Goal: Information Seeking & Learning: Learn about a topic

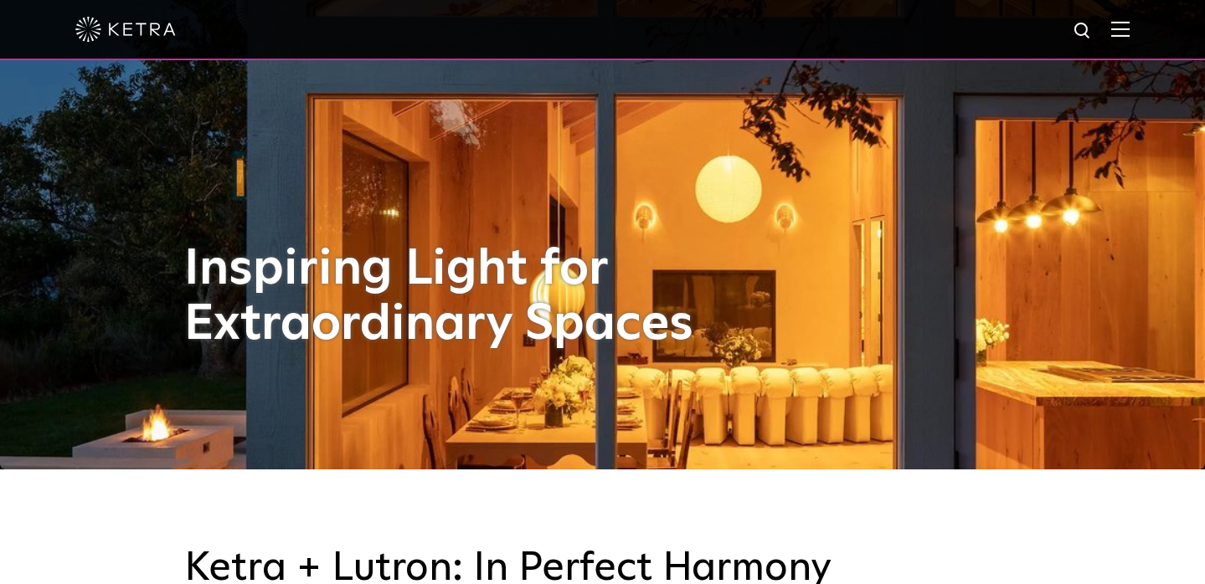
scroll to position [116, 0]
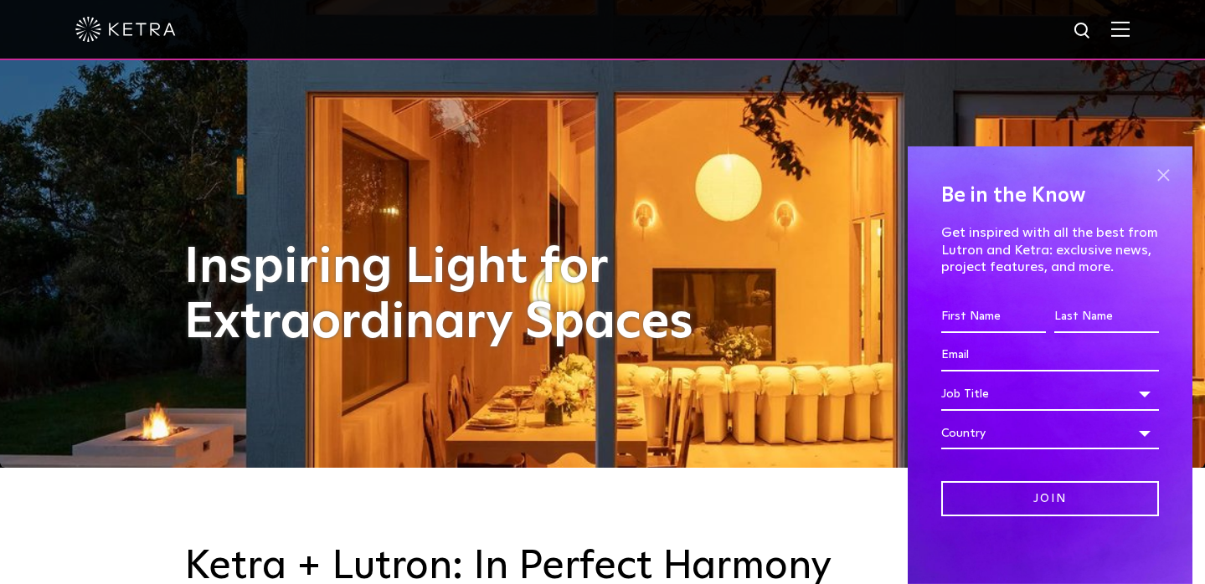
click at [1165, 175] on span at bounding box center [1162, 175] width 25 height 25
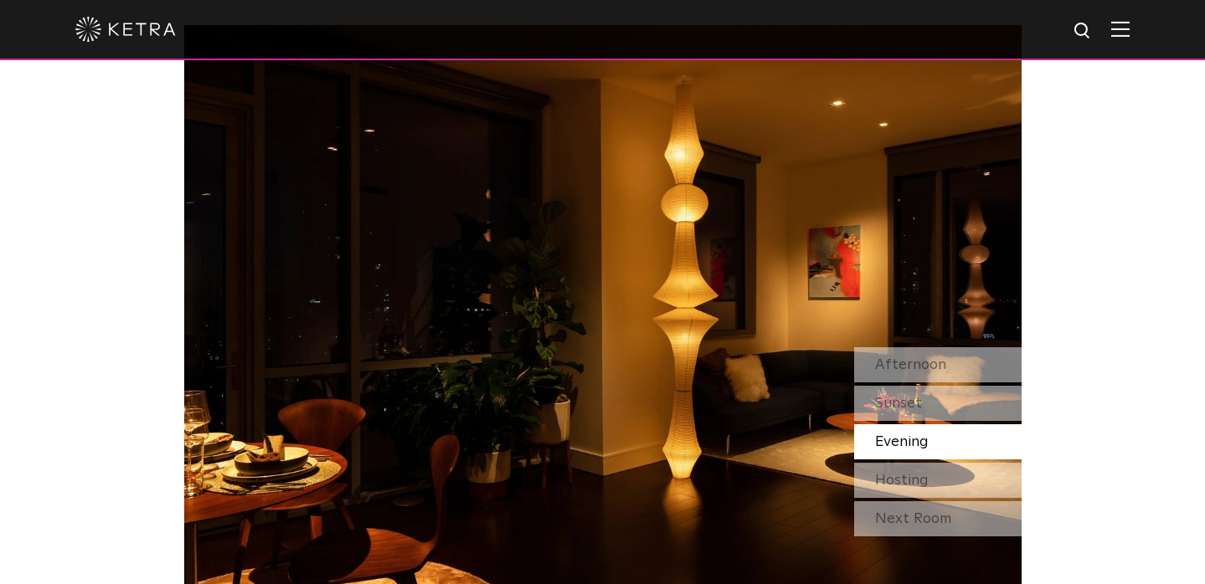
scroll to position [1384, 0]
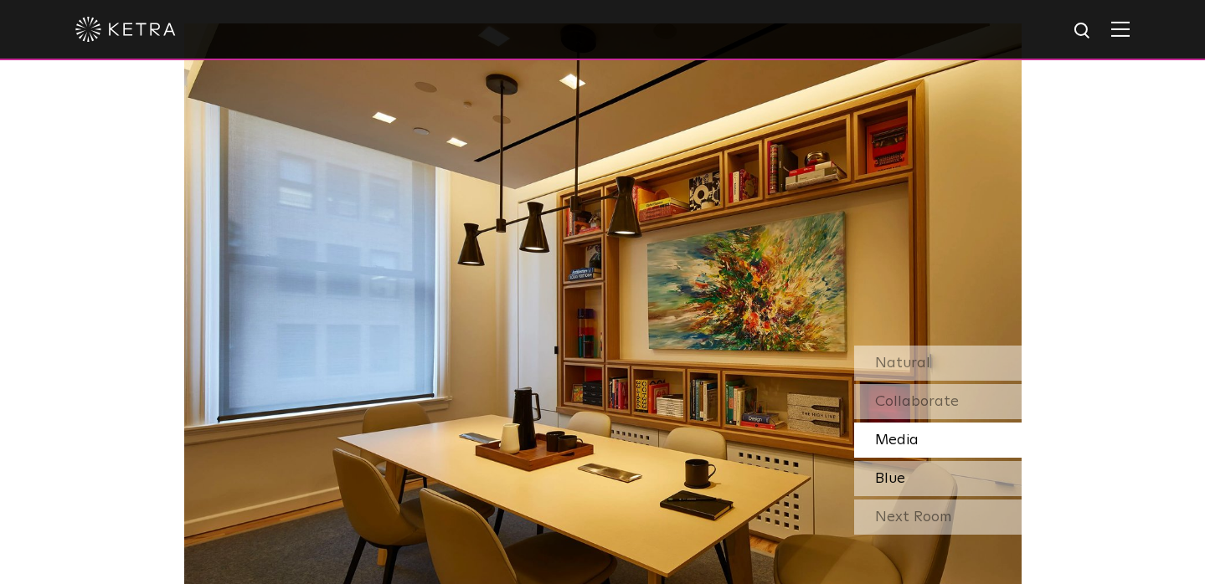
click at [900, 481] on span "Blue" at bounding box center [890, 478] width 30 height 15
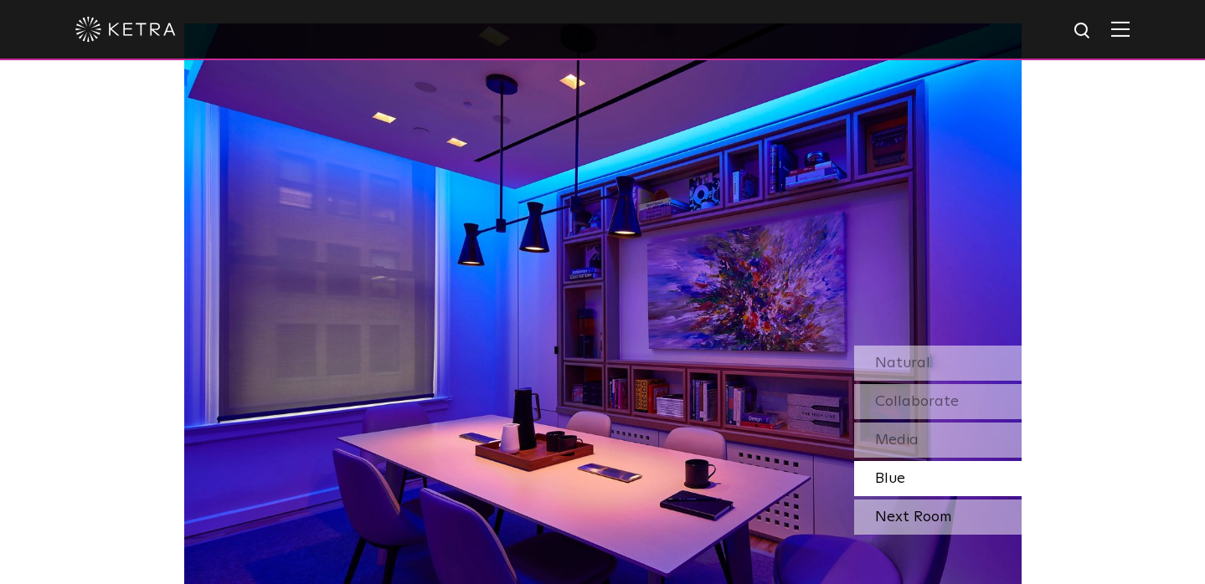
click at [901, 520] on div "Next Room" at bounding box center [937, 517] width 167 height 35
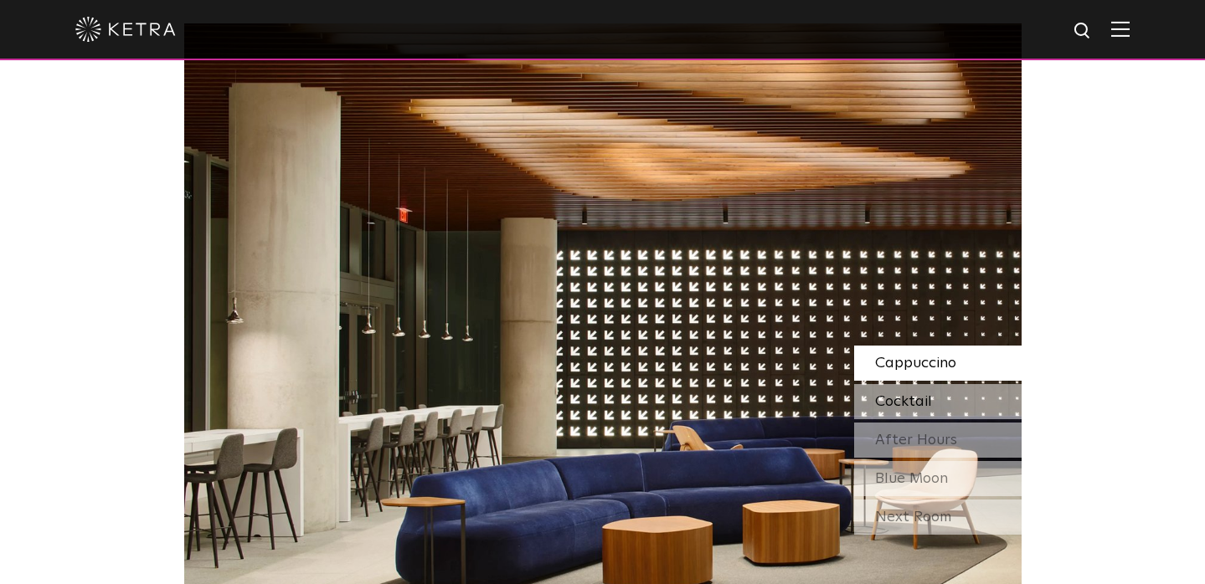
click at [913, 404] on span "Cocktail" at bounding box center [903, 401] width 57 height 15
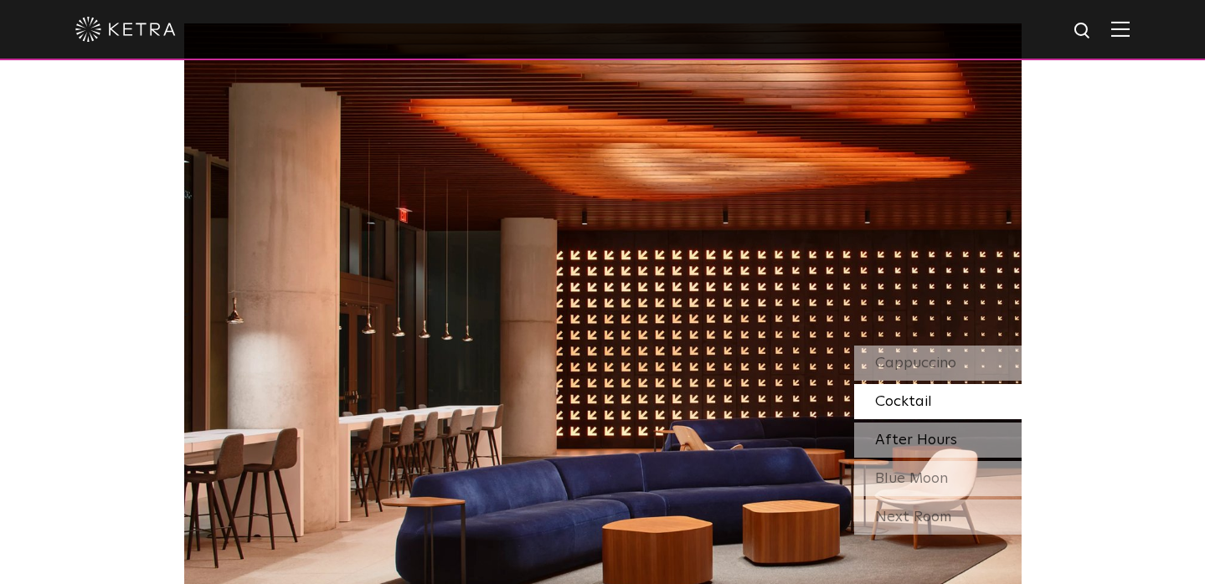
click at [905, 440] on span "After Hours" at bounding box center [916, 440] width 82 height 15
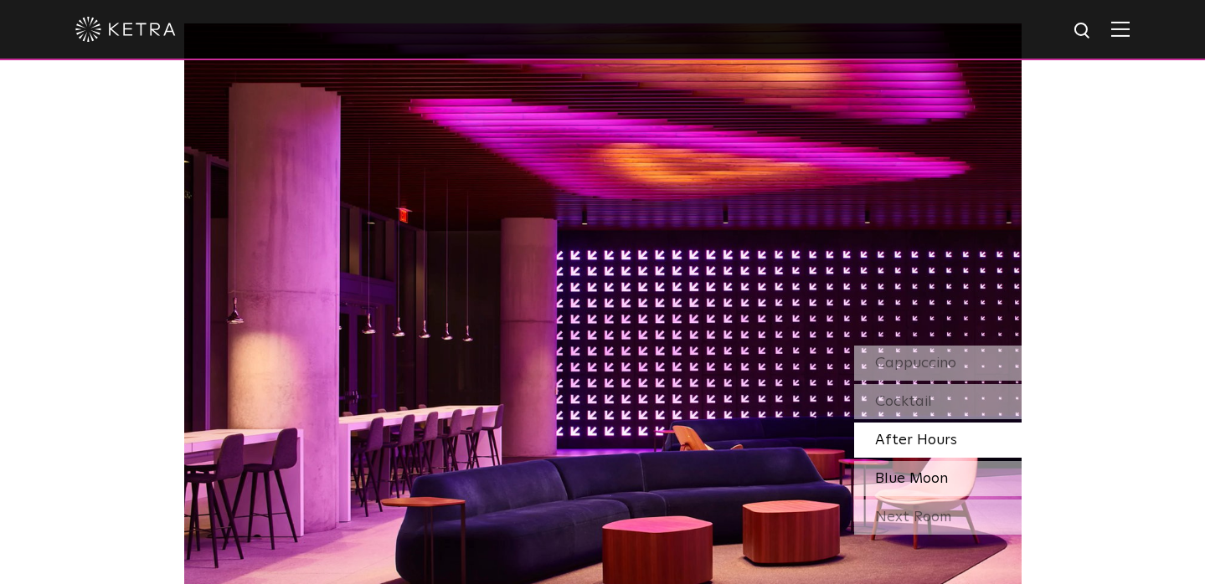
click at [893, 473] on span "Blue Moon" at bounding box center [911, 478] width 73 height 15
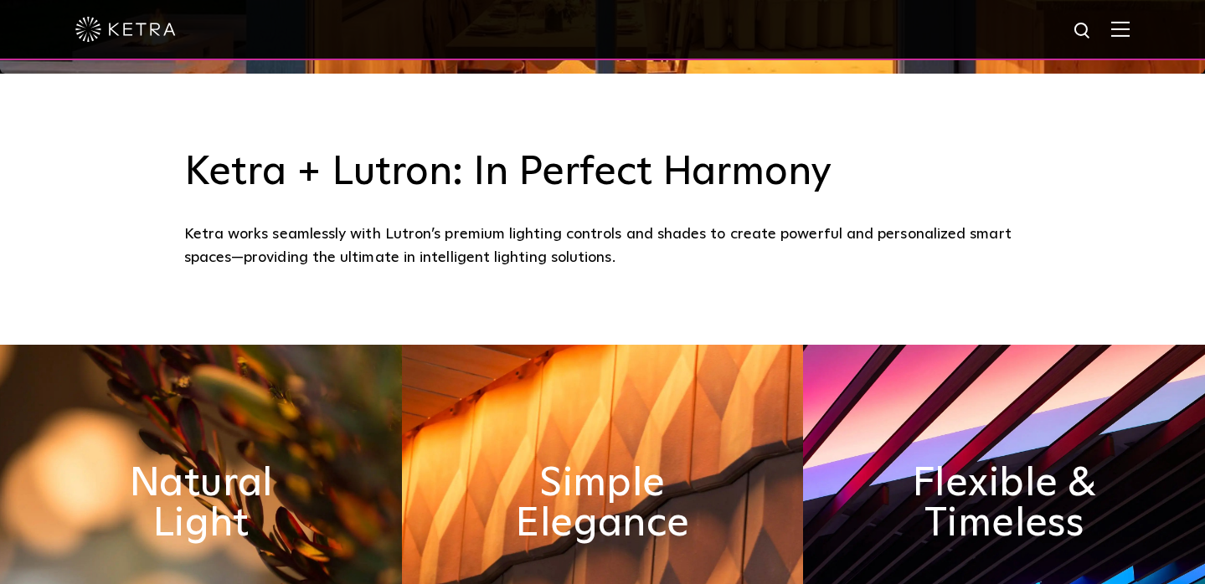
scroll to position [0, 0]
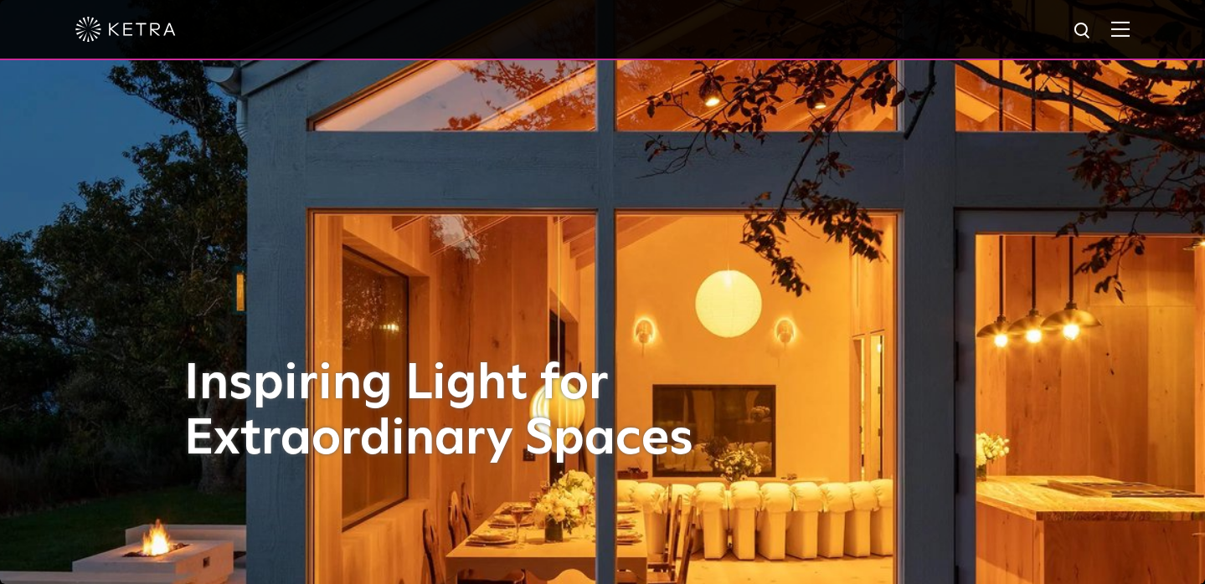
click at [1107, 38] on div at bounding box center [602, 29] width 1054 height 59
click at [1114, 33] on img at bounding box center [1120, 29] width 18 height 16
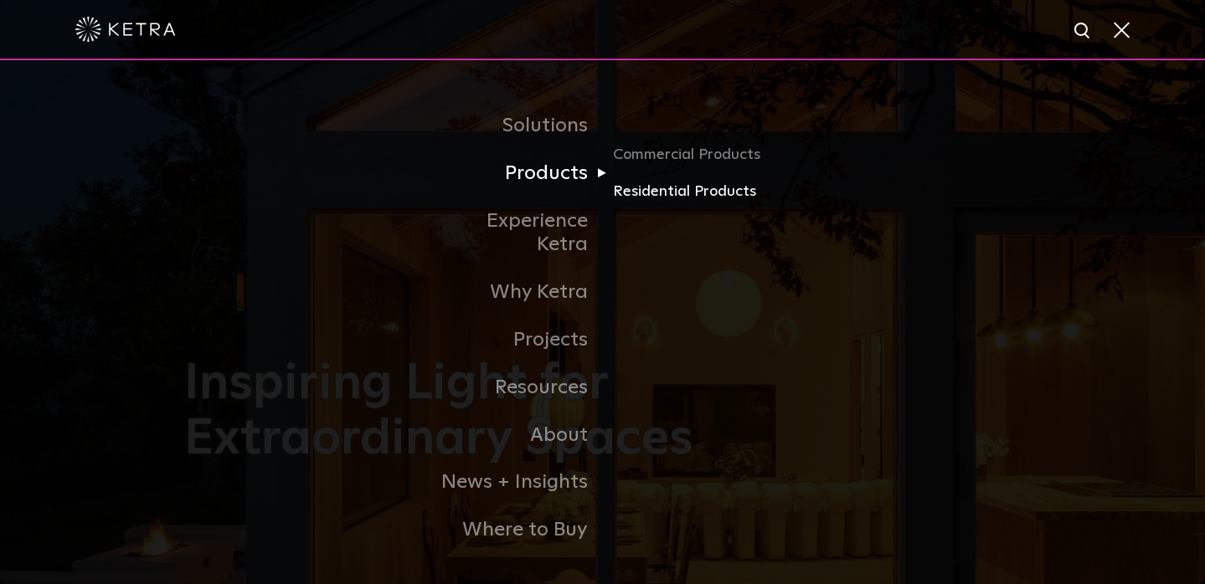
click at [636, 191] on link "Residential Products" at bounding box center [693, 192] width 161 height 24
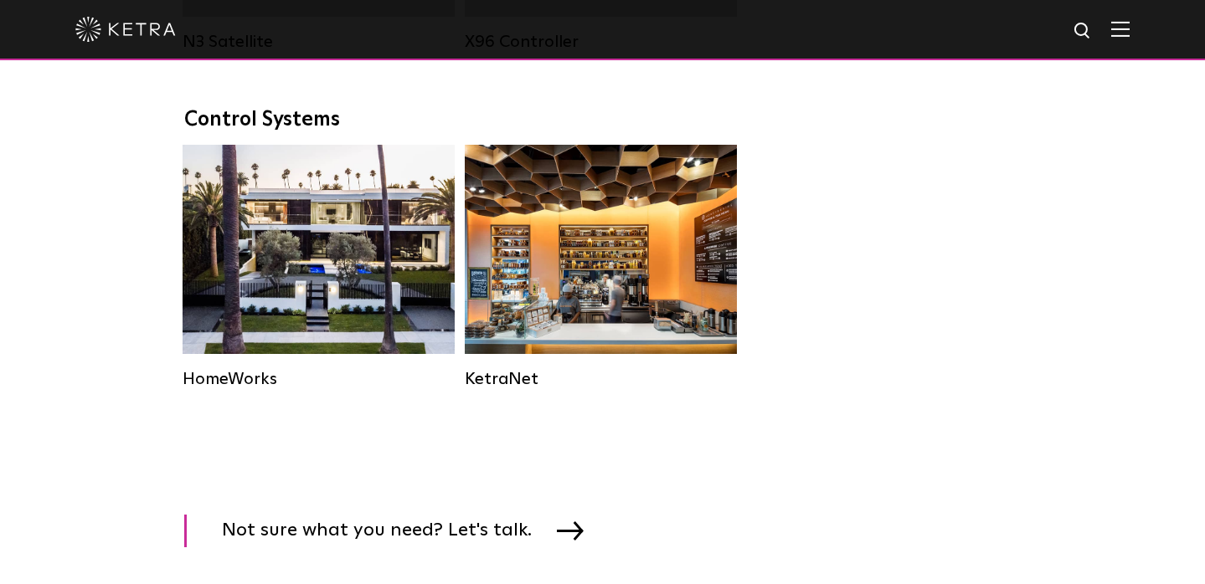
scroll to position [2179, 0]
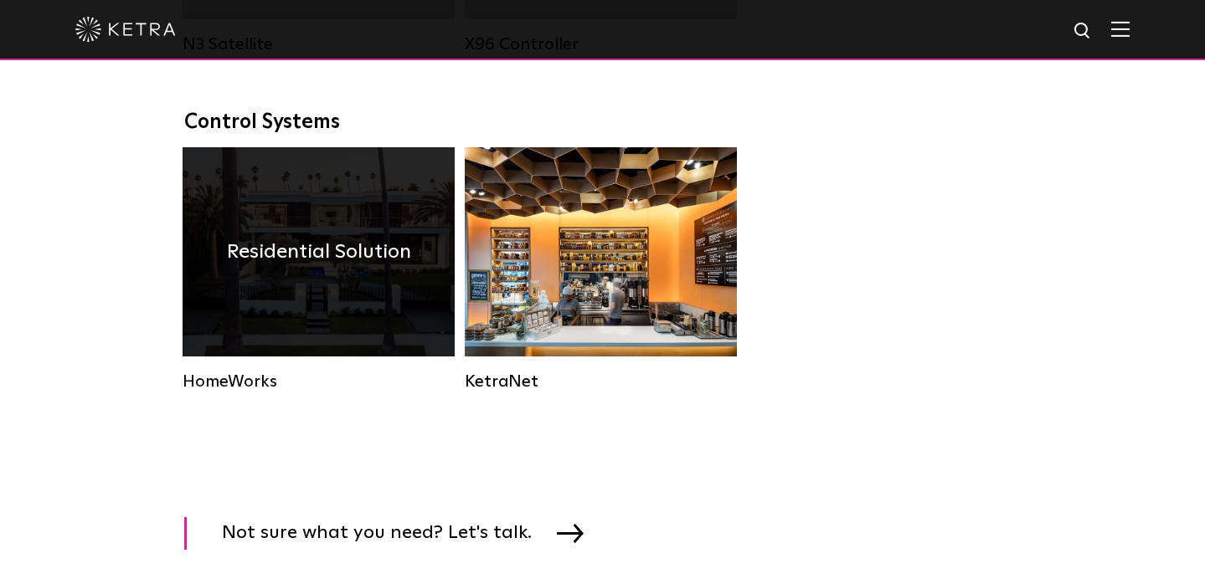
click at [265, 297] on div "Residential Solution" at bounding box center [319, 251] width 272 height 209
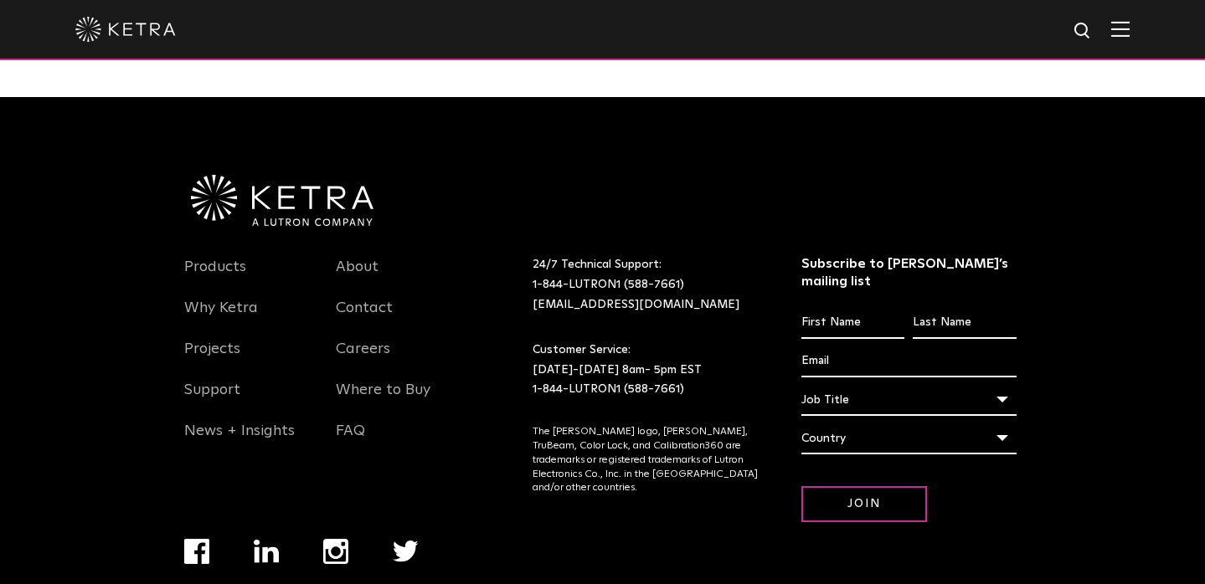
scroll to position [2179, 0]
